Goal: Task Accomplishment & Management: Complete application form

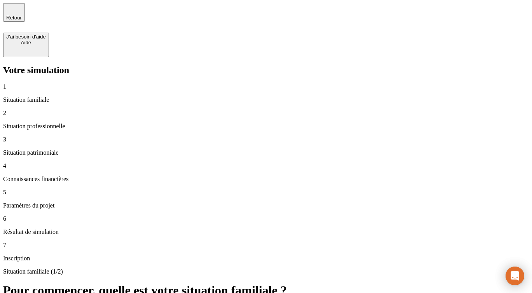
click at [72, 202] on p "Paramètres du projet" at bounding box center [266, 205] width 526 height 7
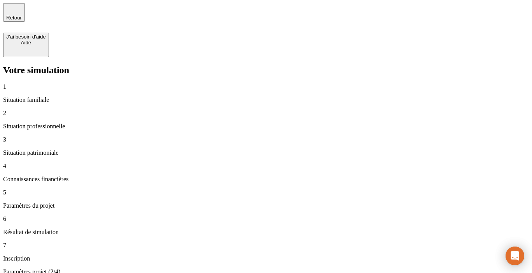
type input "54"
